Goal: Information Seeking & Learning: Learn about a topic

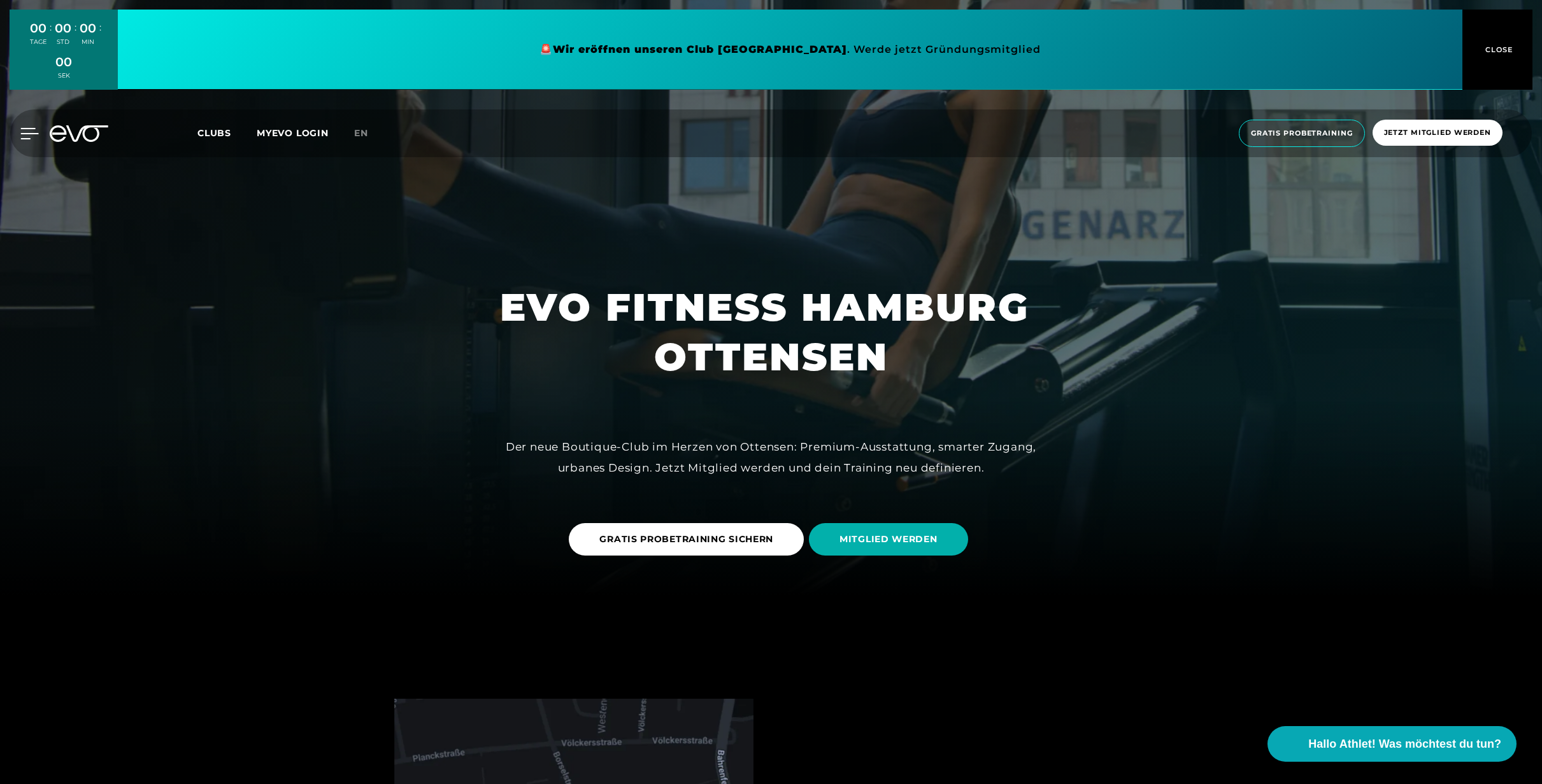
click at [31, 133] on icon at bounding box center [30, 133] width 18 height 10
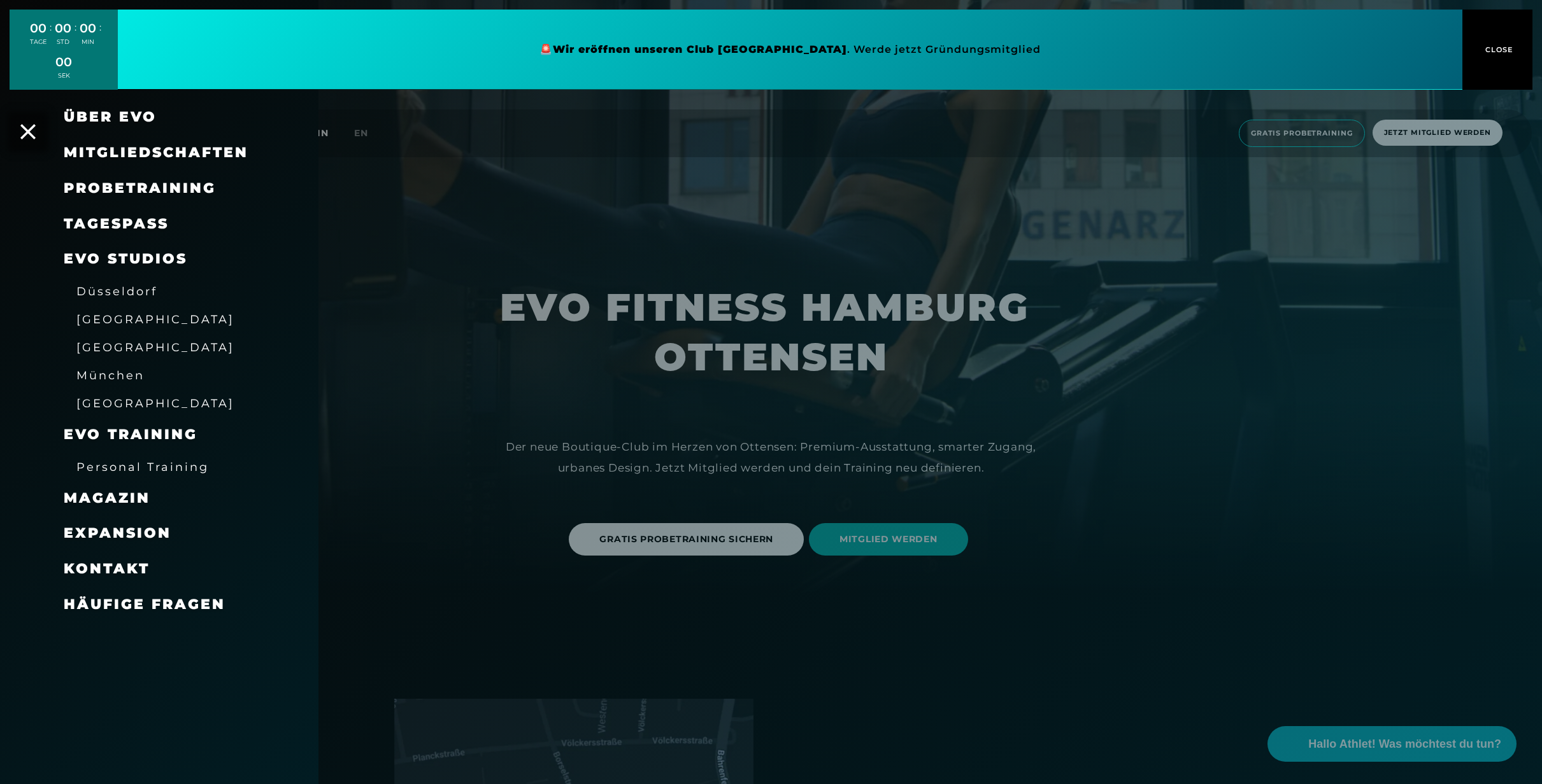
click at [133, 601] on span "Häufige Fragen" at bounding box center [144, 604] width 162 height 17
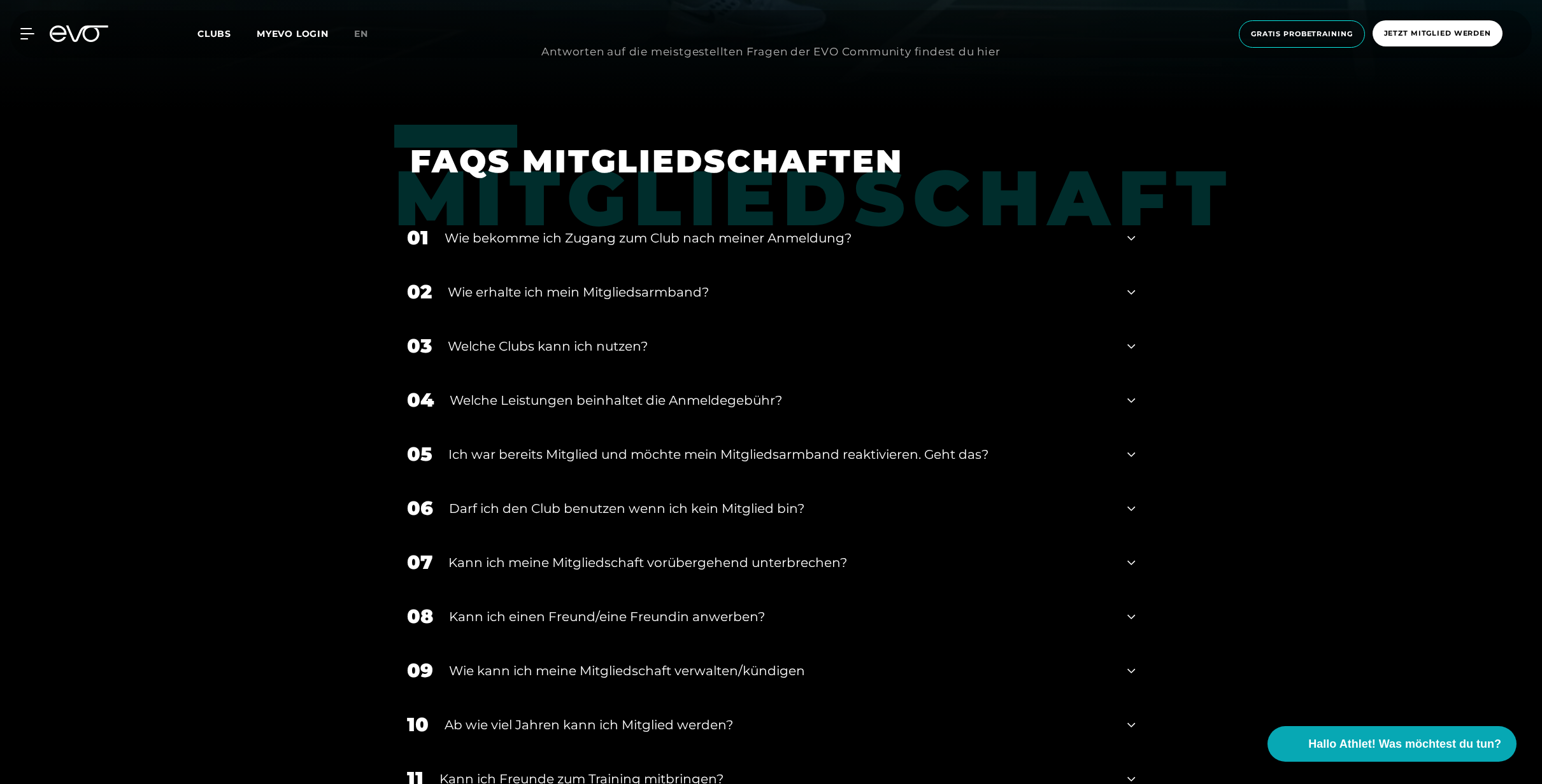
scroll to position [699, 0]
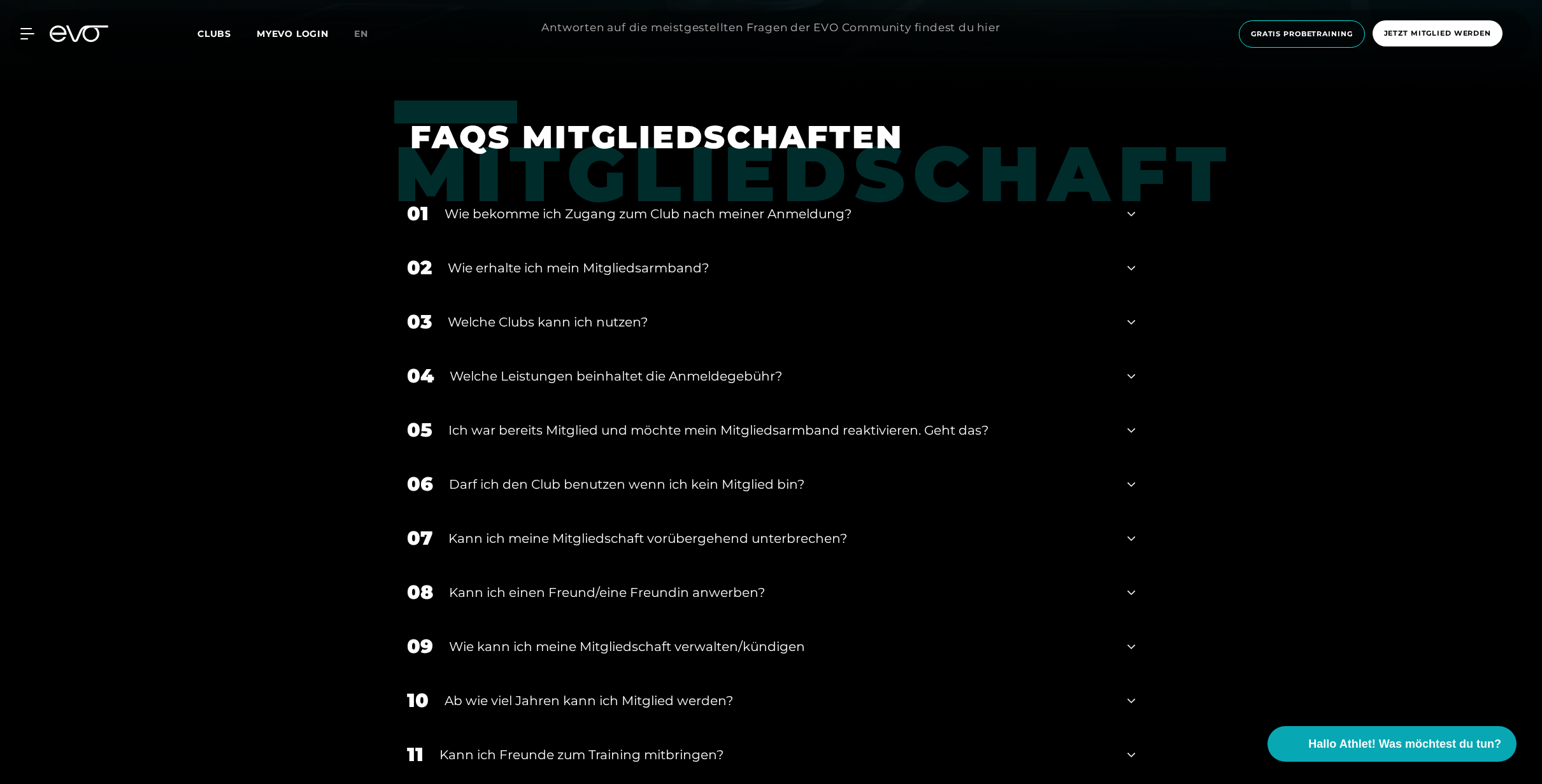
click at [1127, 212] on icon at bounding box center [1131, 214] width 8 height 16
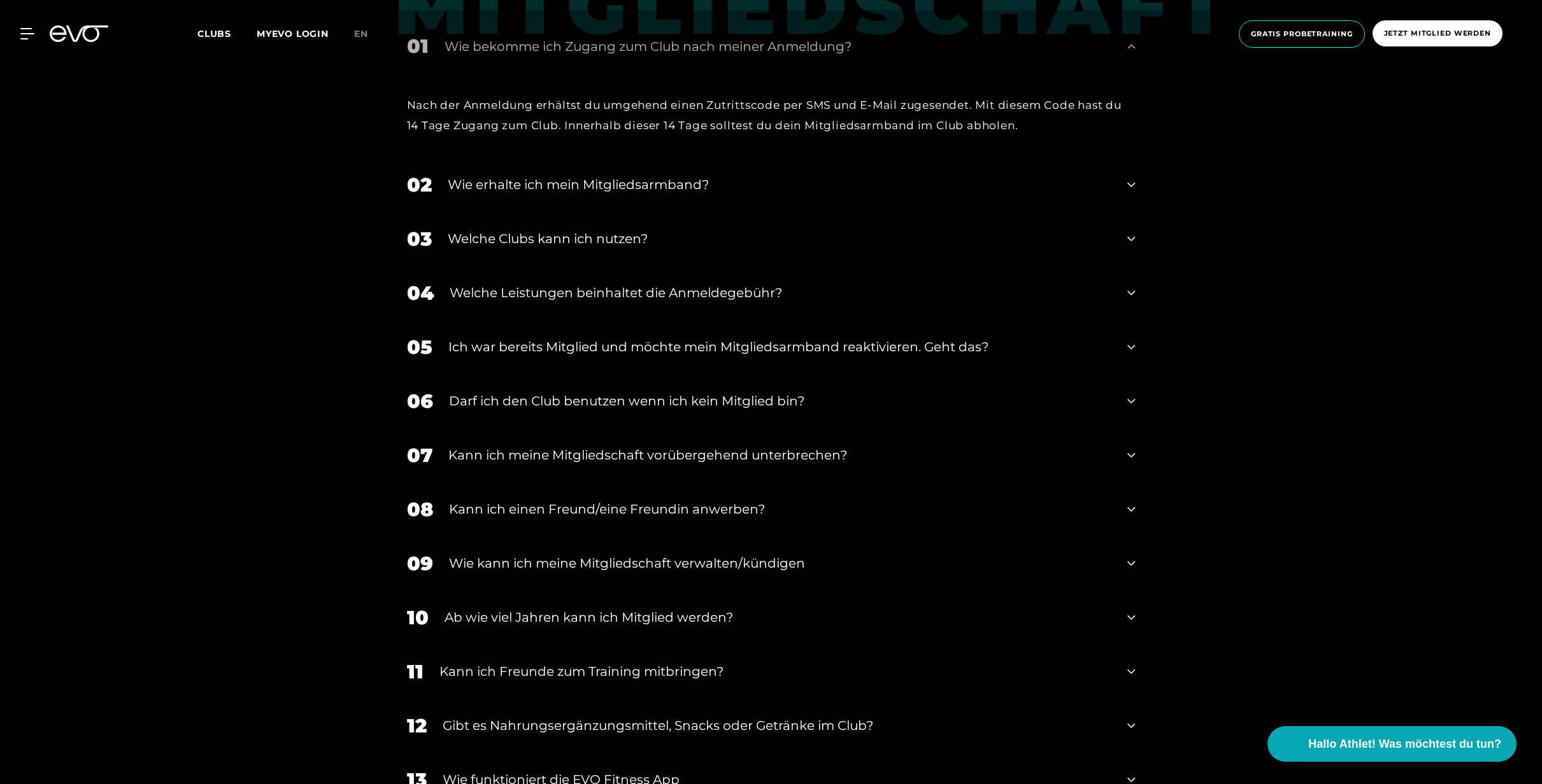
scroll to position [953, 0]
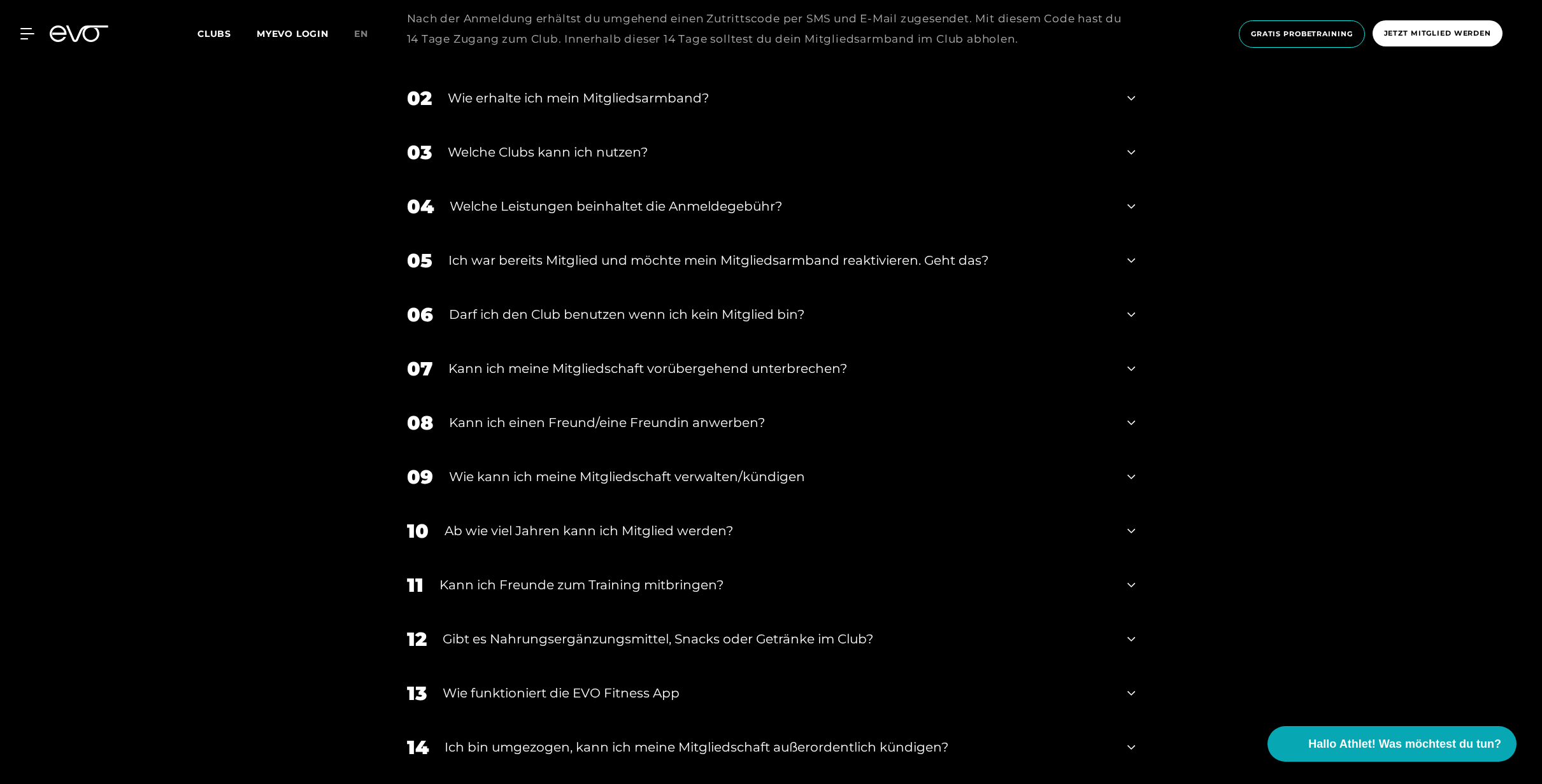
click at [1128, 314] on icon at bounding box center [1131, 314] width 8 height 16
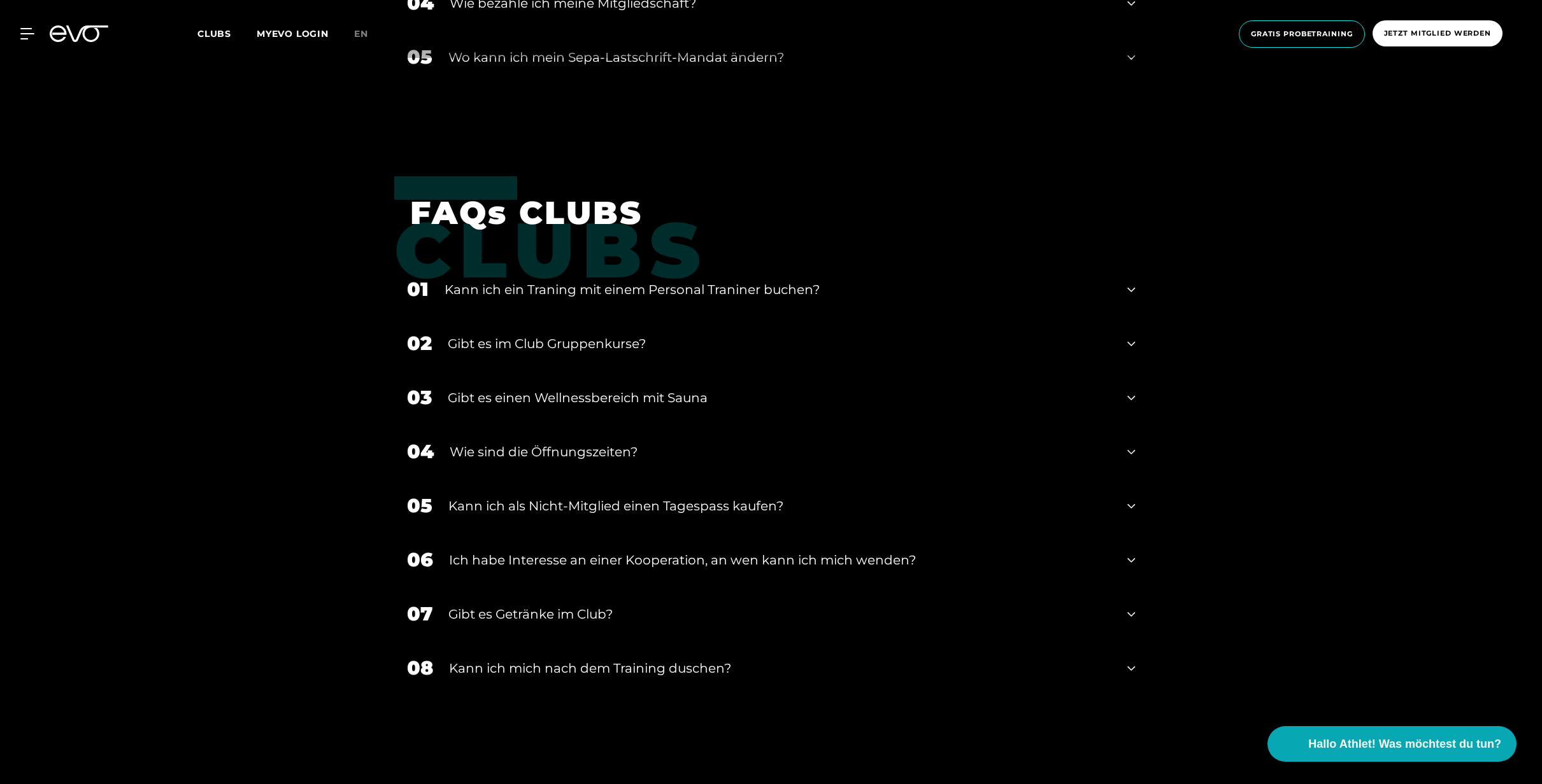
scroll to position [2247, 0]
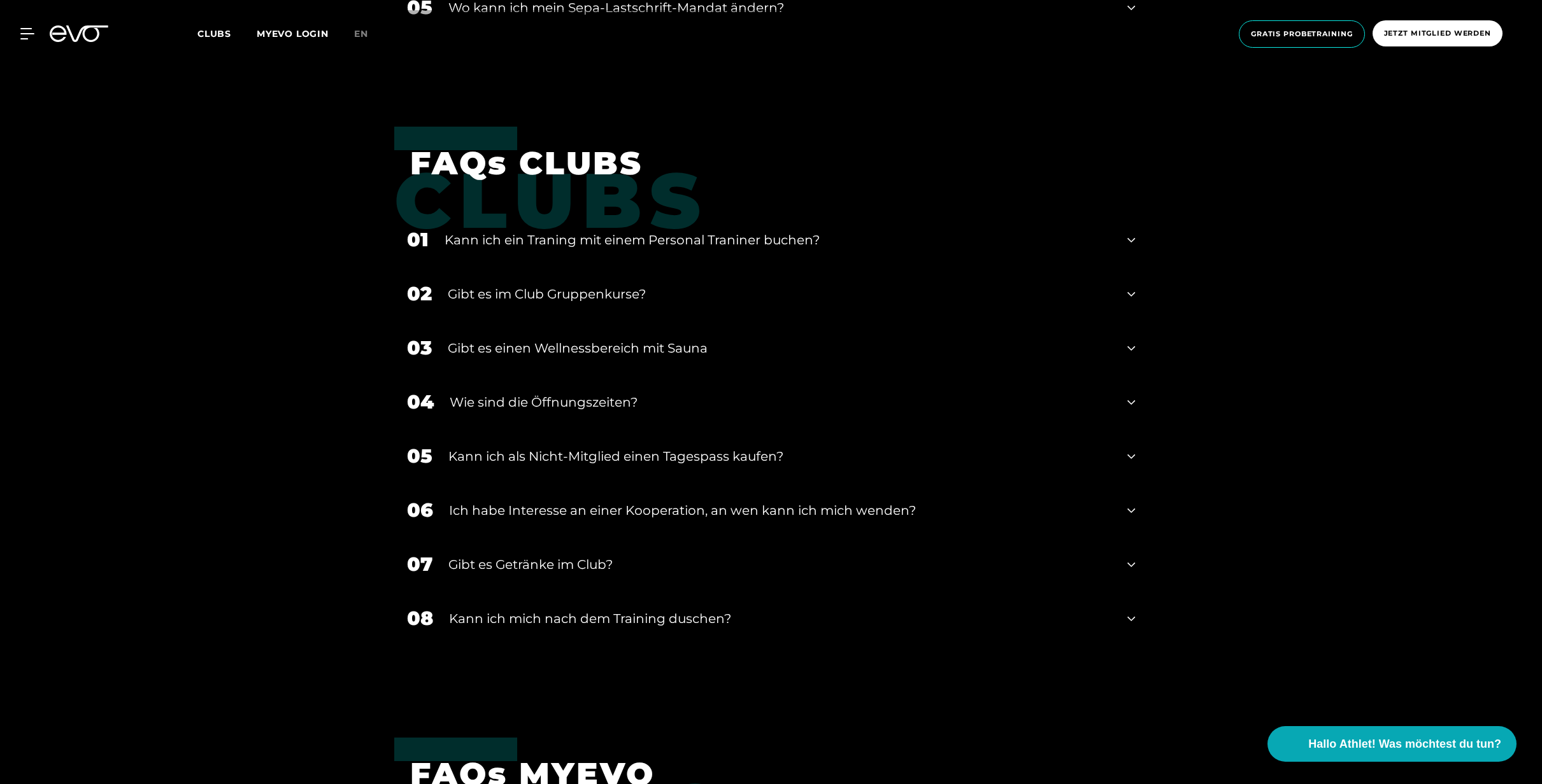
click at [1134, 398] on icon at bounding box center [1131, 403] width 8 height 16
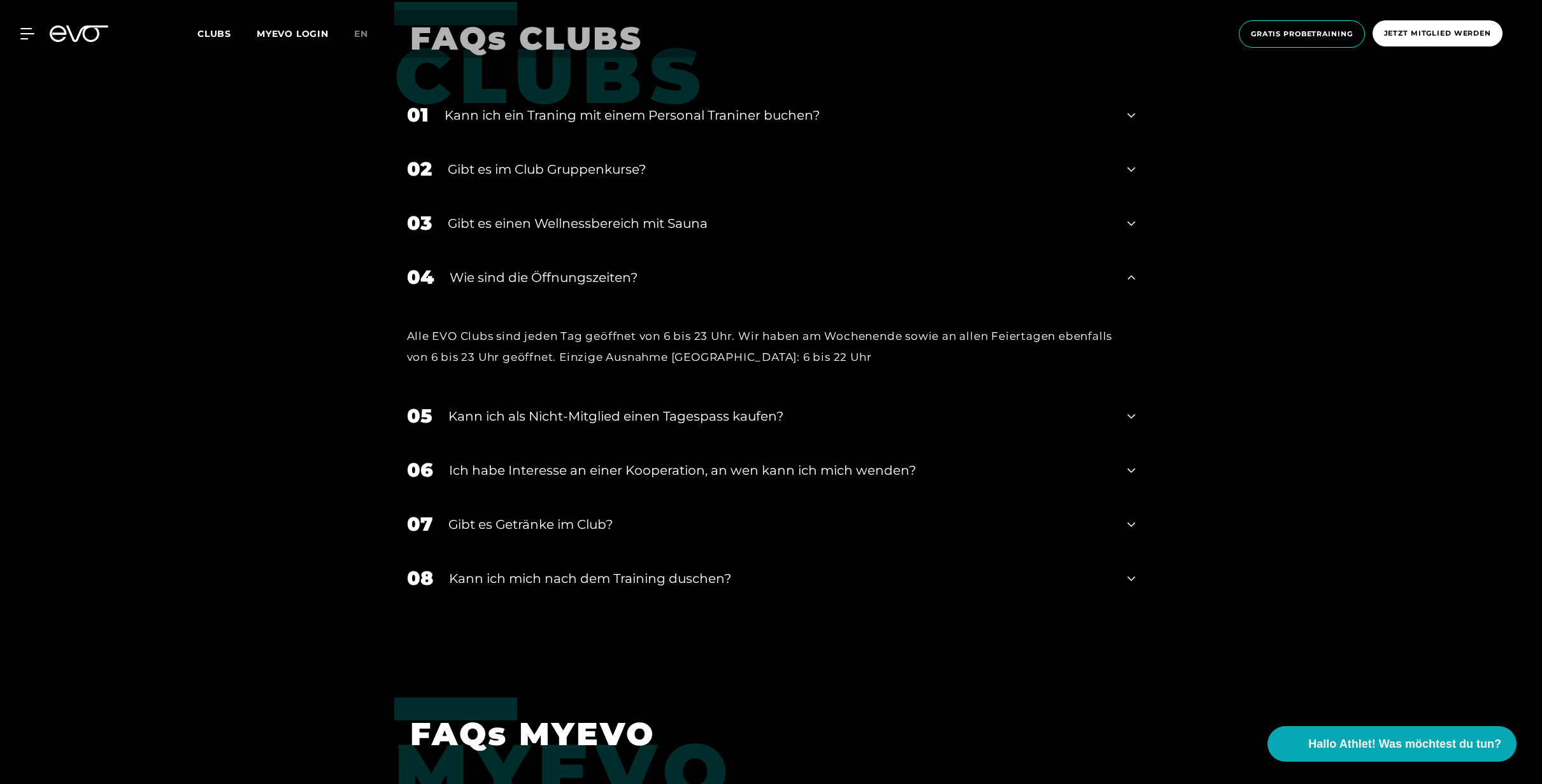
scroll to position [2423, 0]
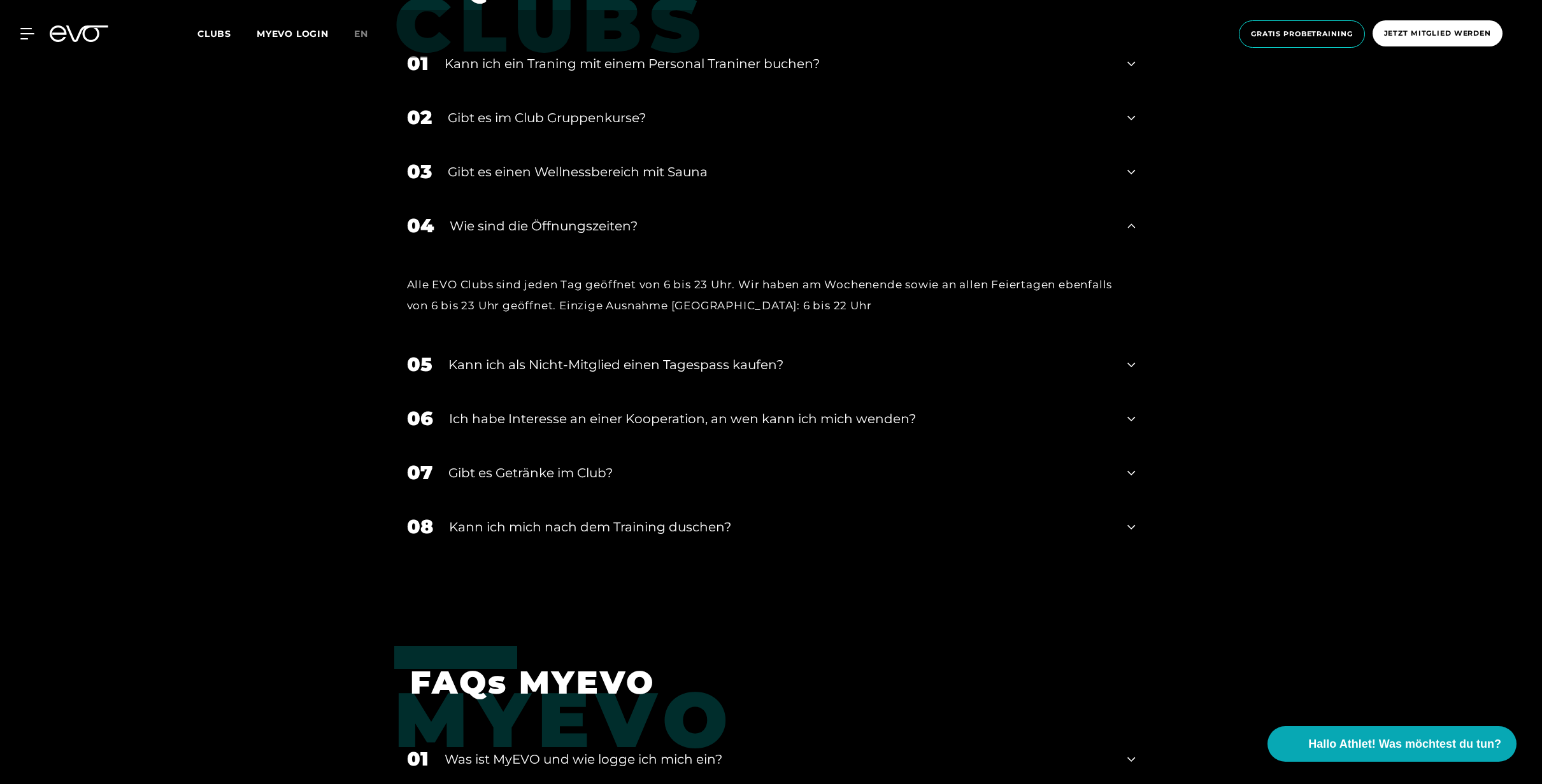
click at [1137, 117] on div "02 ﻿Gibt es im Club Gruppenkurse?" at bounding box center [771, 117] width 754 height 54
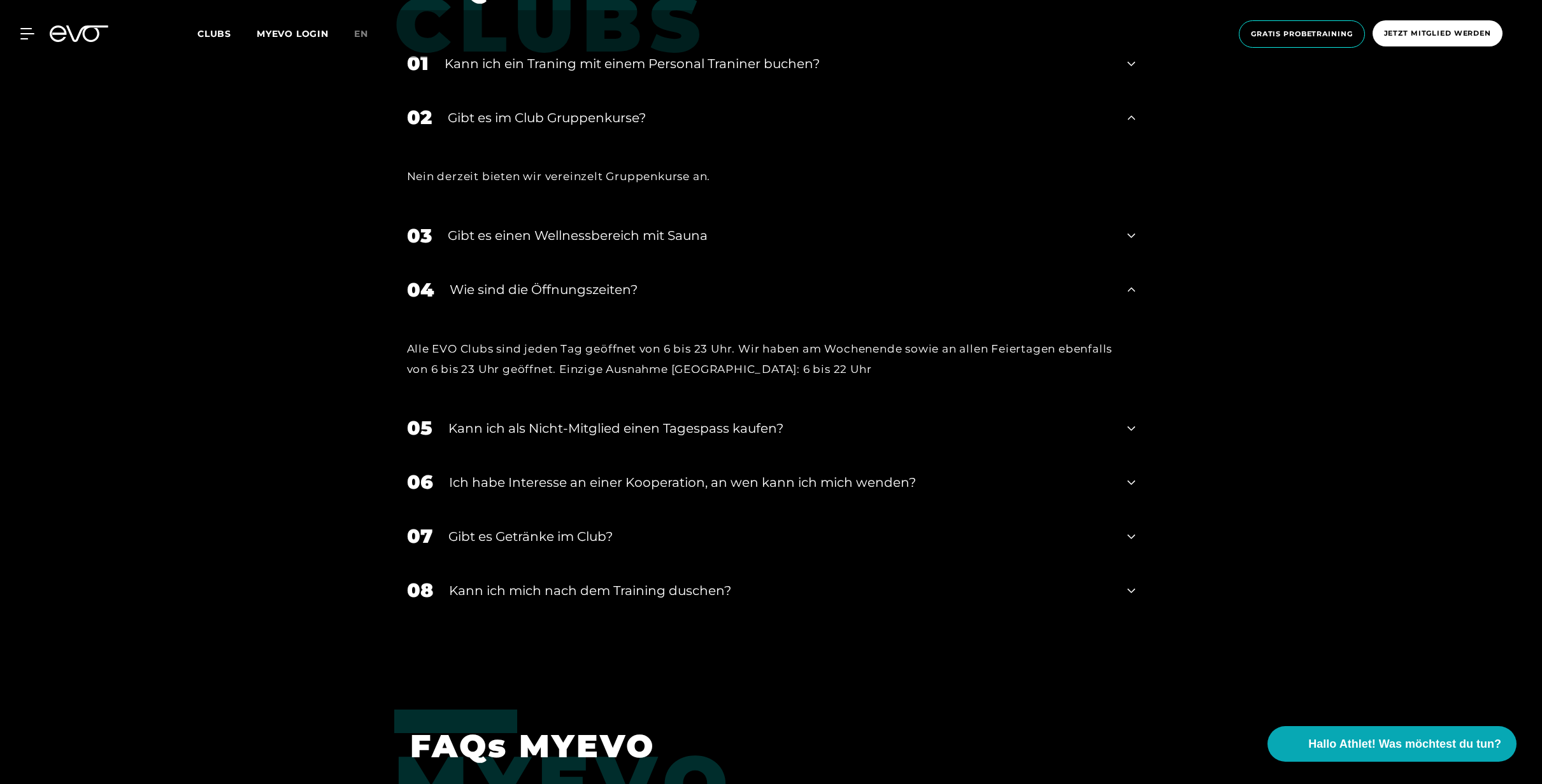
click at [1137, 117] on div "02 ﻿Gibt es im Club Gruppenkurse?" at bounding box center [771, 117] width 754 height 54
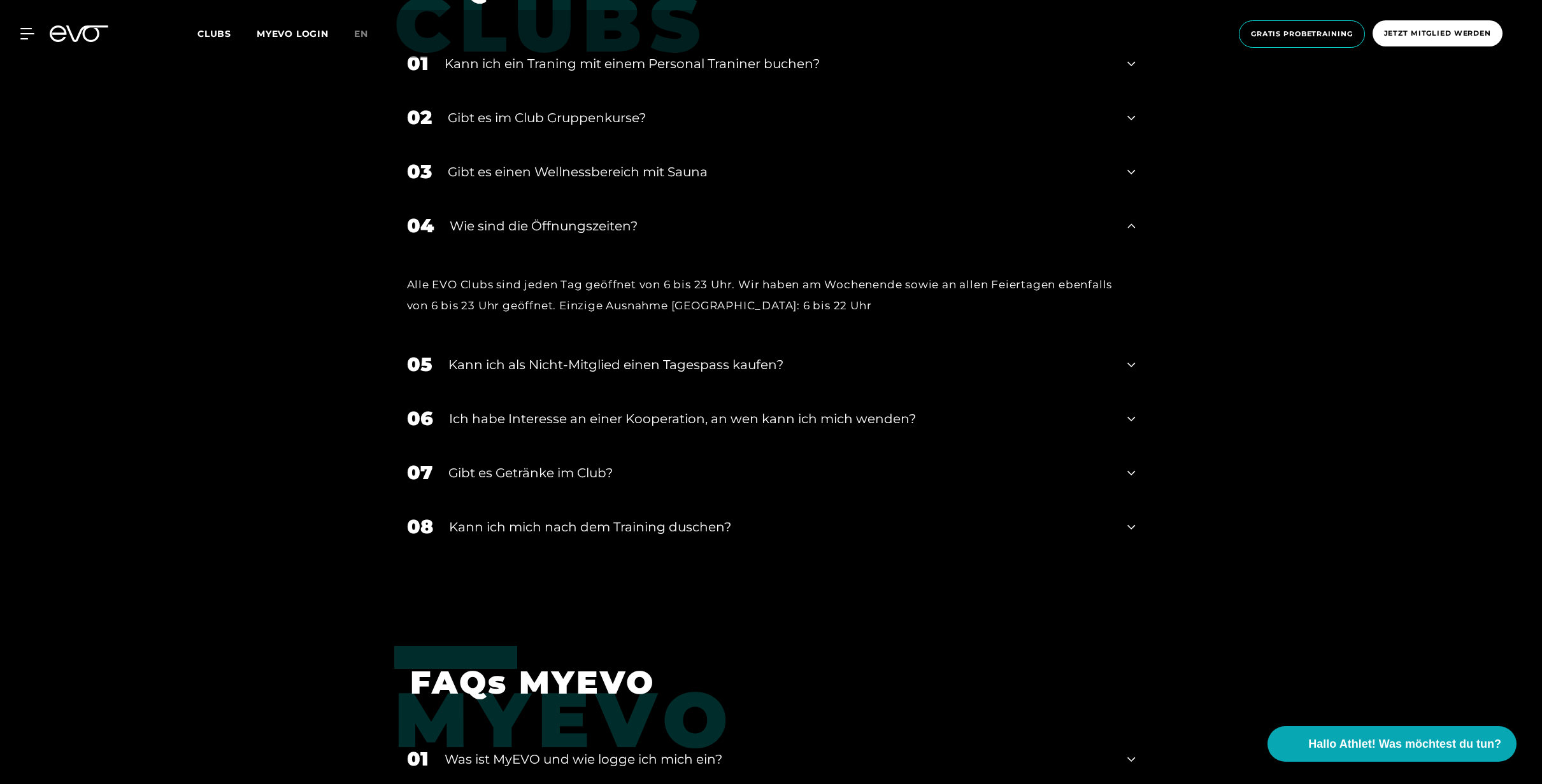
click at [1135, 171] on icon at bounding box center [1131, 172] width 8 height 16
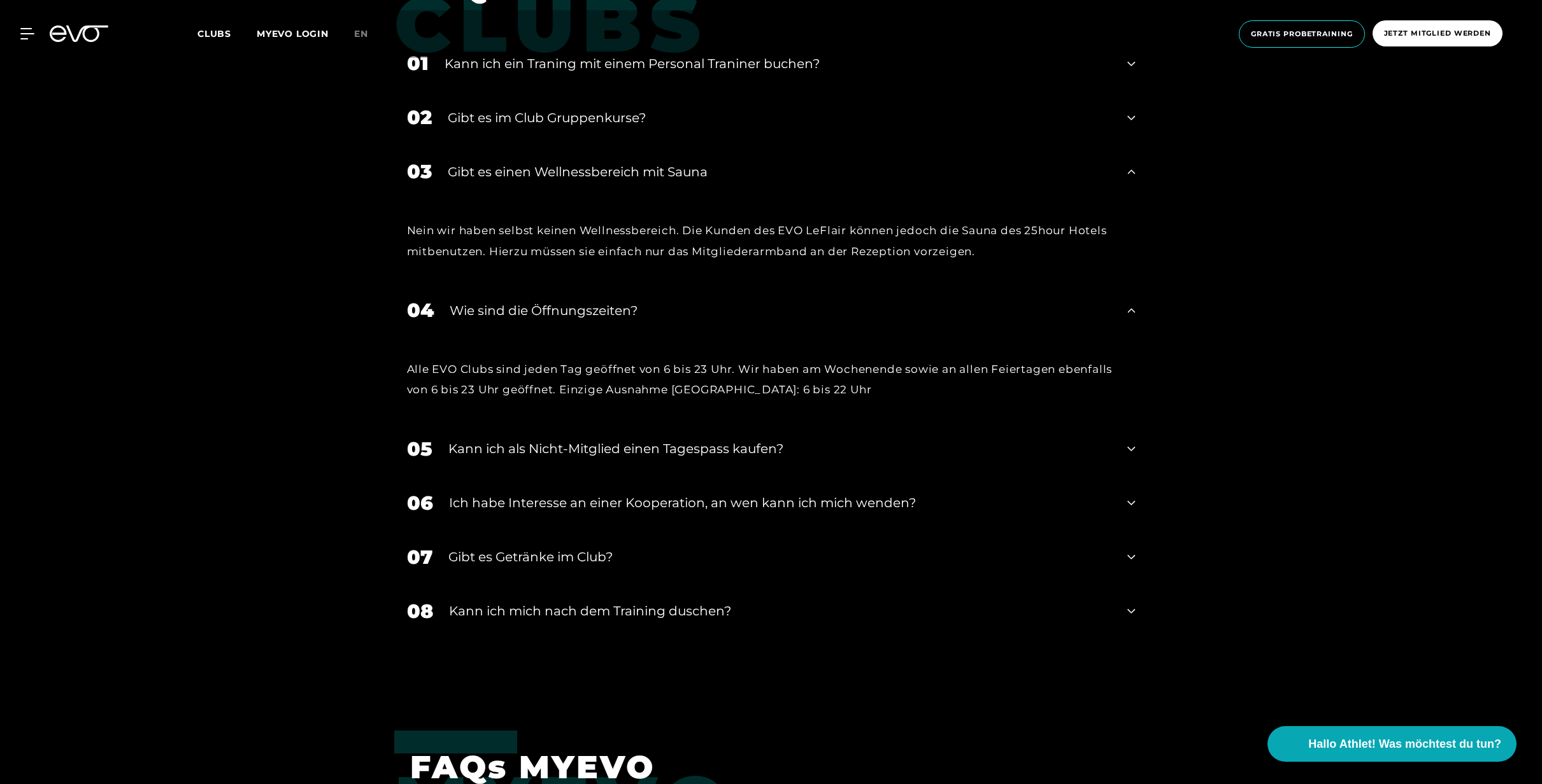
click at [1135, 171] on icon at bounding box center [1131, 172] width 8 height 16
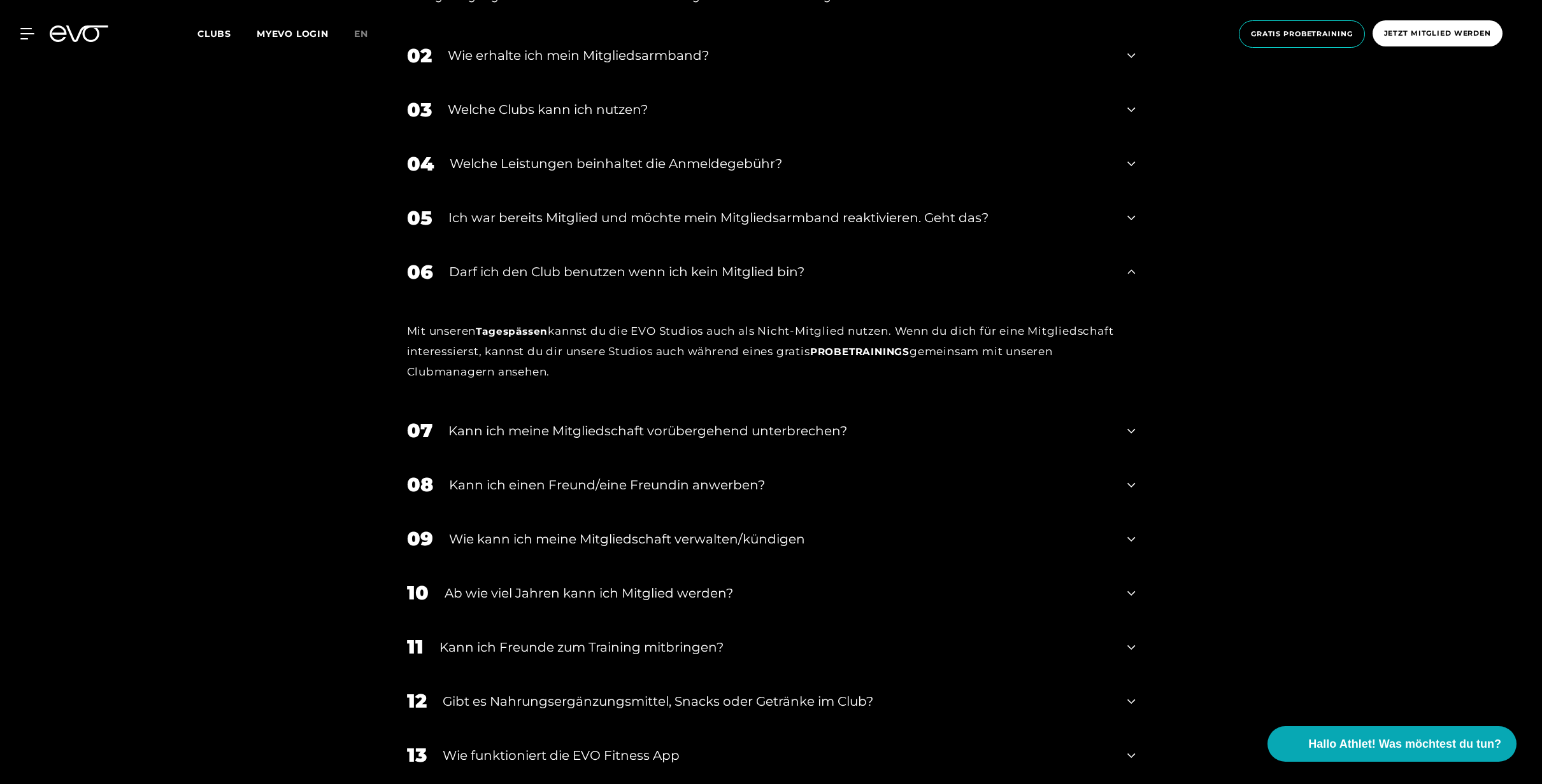
scroll to position [0, 0]
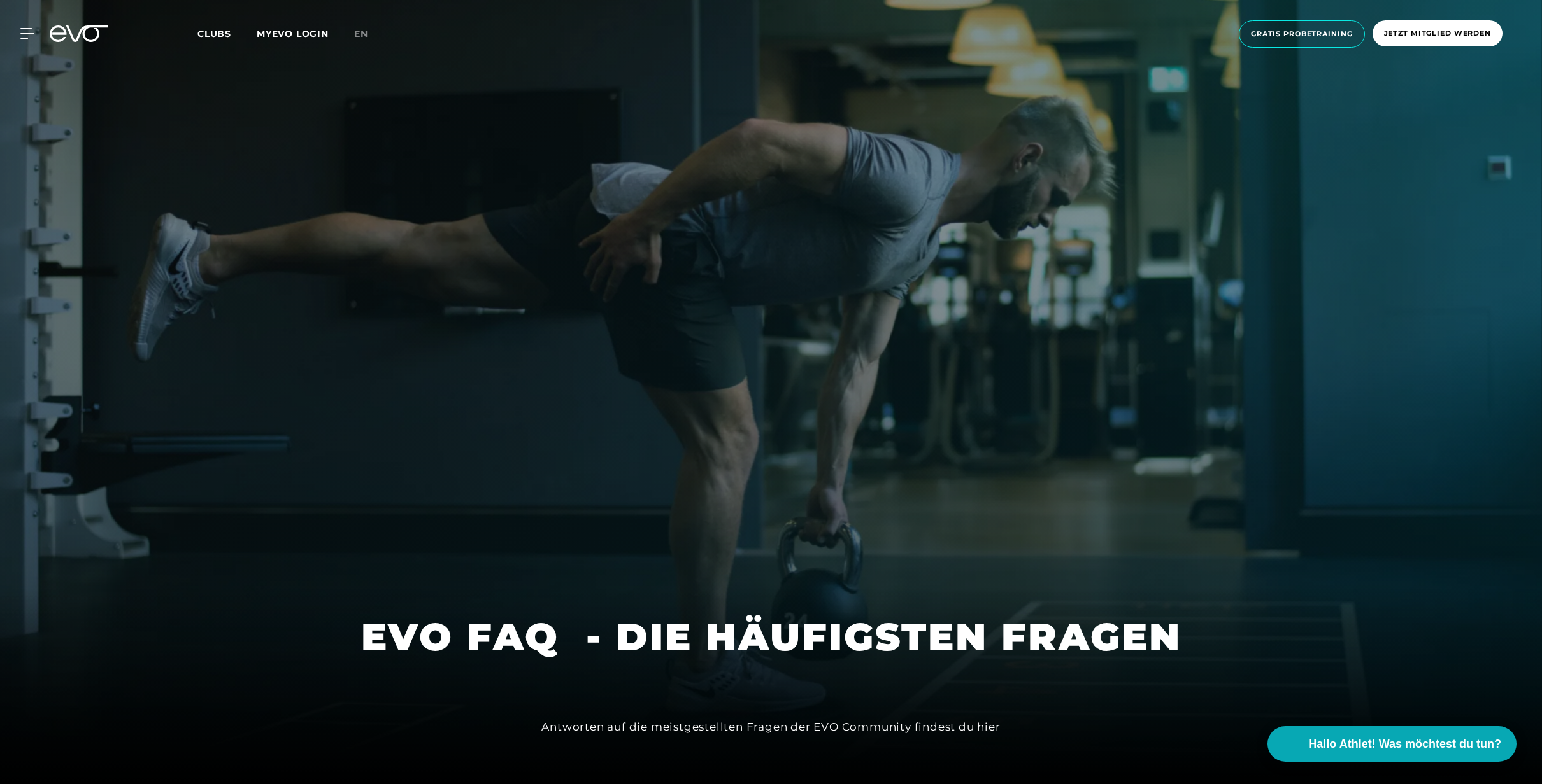
click at [219, 42] on div "MyEVO Login Über EVO Mitgliedschaften Probetraining TAGESPASS EVO Studios [GEOG…" at bounding box center [771, 34] width 1536 height 48
click at [219, 37] on span "Clubs" at bounding box center [214, 34] width 34 height 11
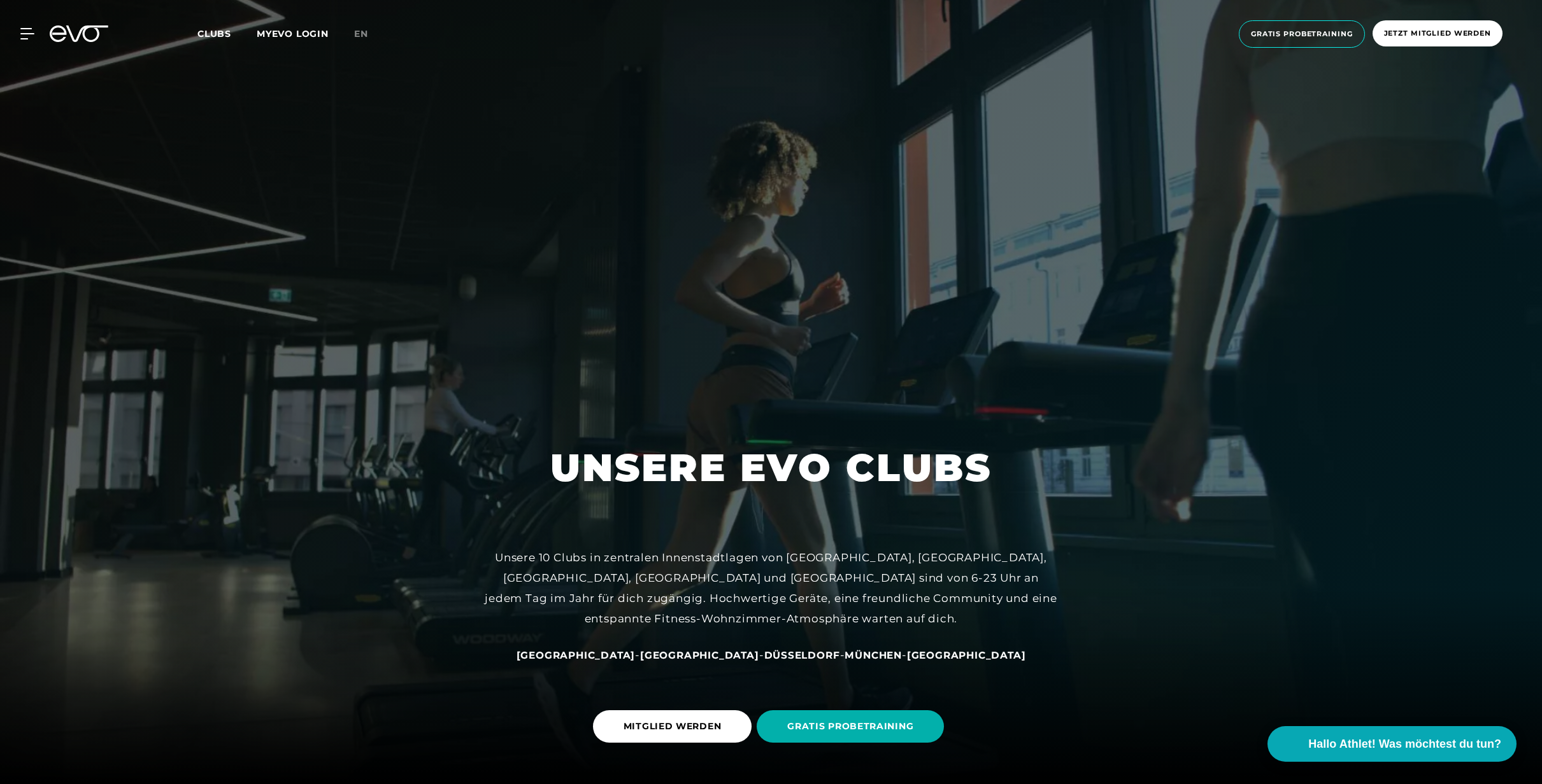
click at [636, 654] on span "[GEOGRAPHIC_DATA]" at bounding box center [576, 655] width 119 height 12
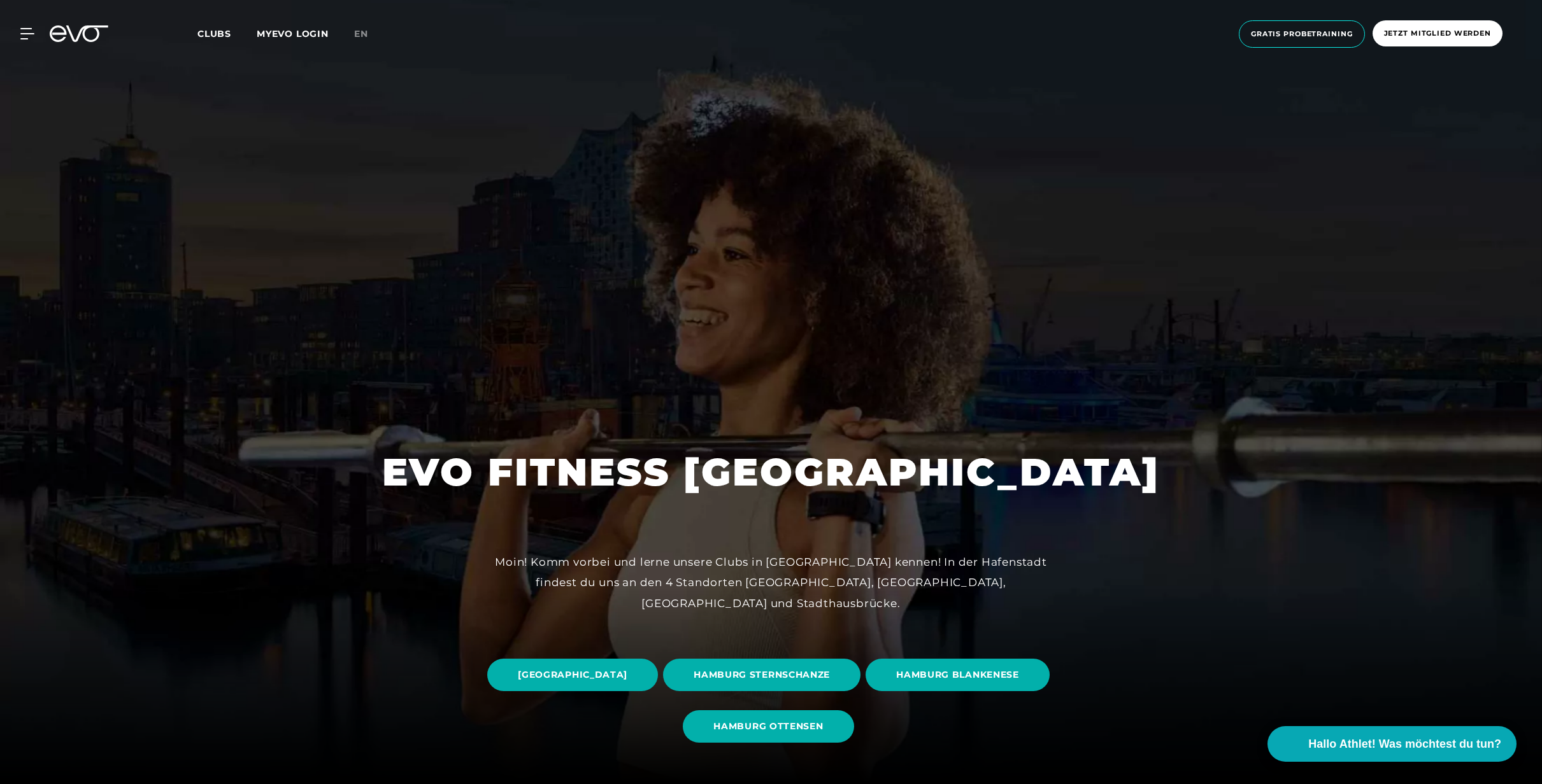
scroll to position [29, 0]
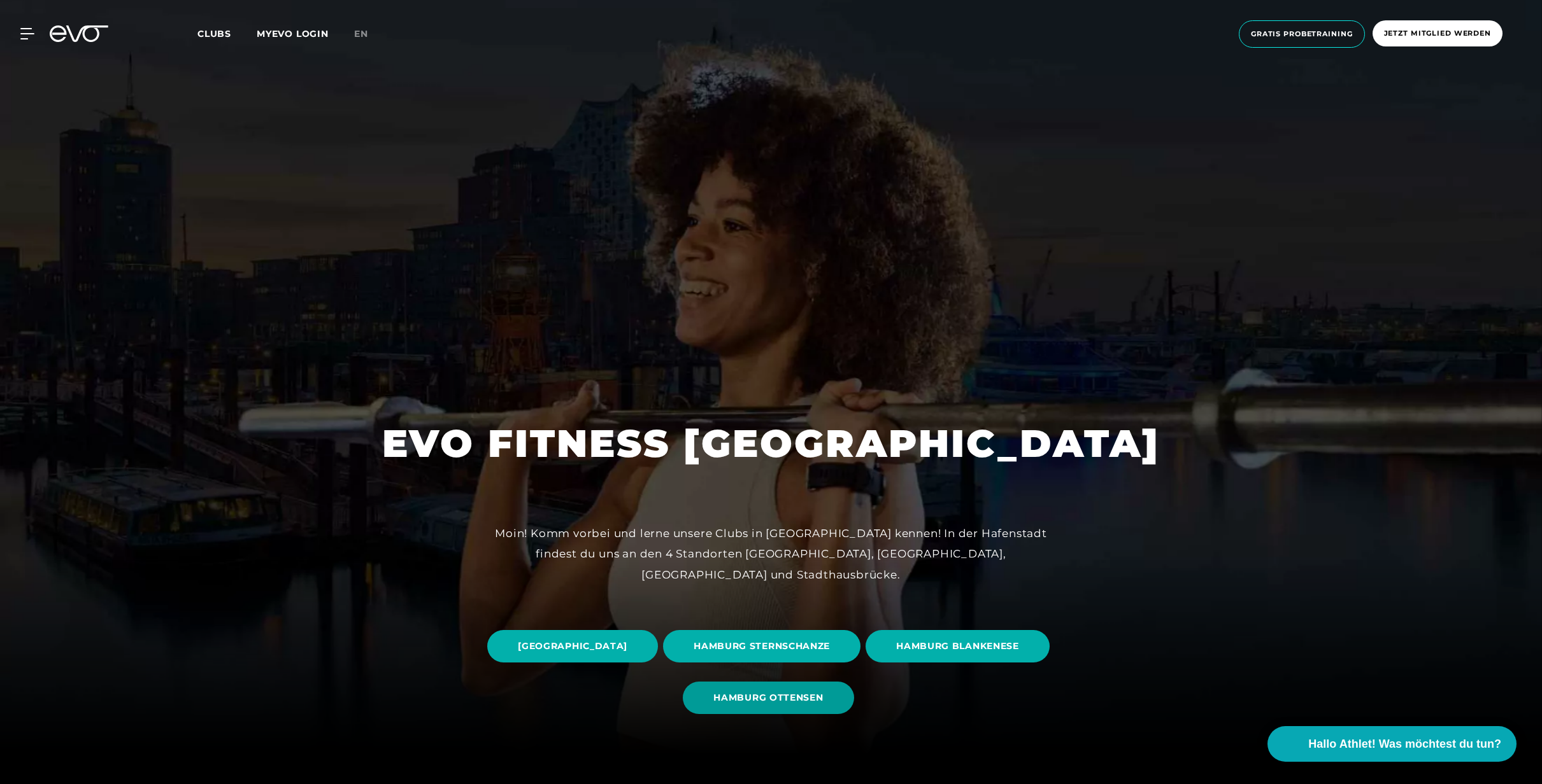
click at [822, 697] on span "HAMBURG OTTENSEN" at bounding box center [767, 697] width 109 height 13
